Goal: Task Accomplishment & Management: Use online tool/utility

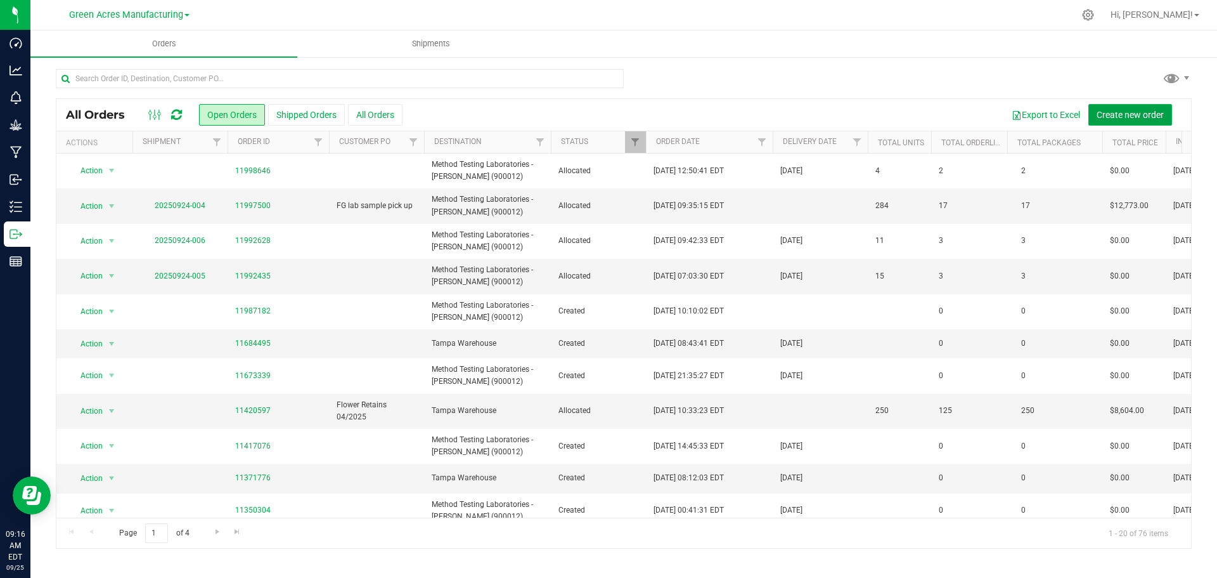
click at [1124, 113] on span "Create new order" at bounding box center [1130, 115] width 67 height 10
